Goal: Task Accomplishment & Management: Complete application form

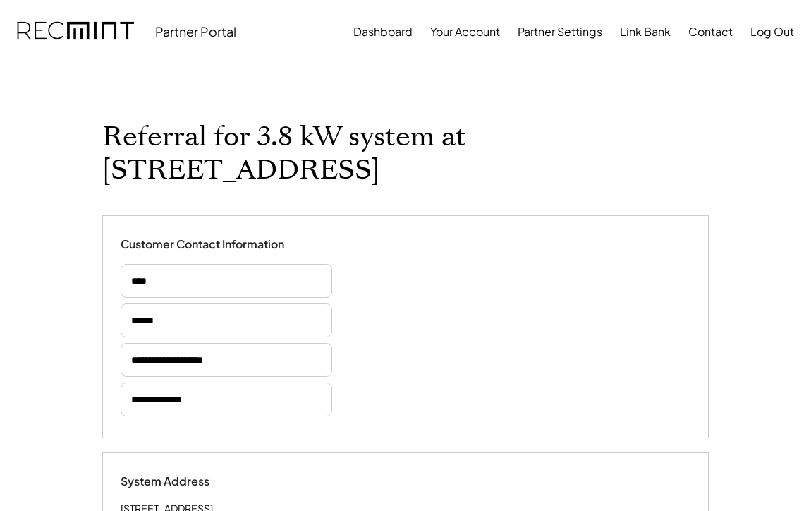
select select "**********"
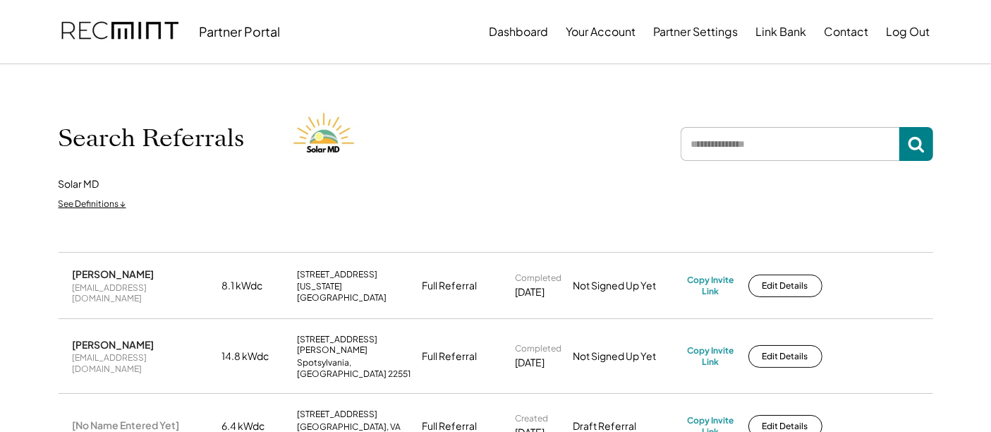
click at [731, 147] on input "input" at bounding box center [789, 144] width 219 height 34
type input "*****"
click at [922, 146] on icon at bounding box center [916, 143] width 17 height 17
